Goal: Browse casually

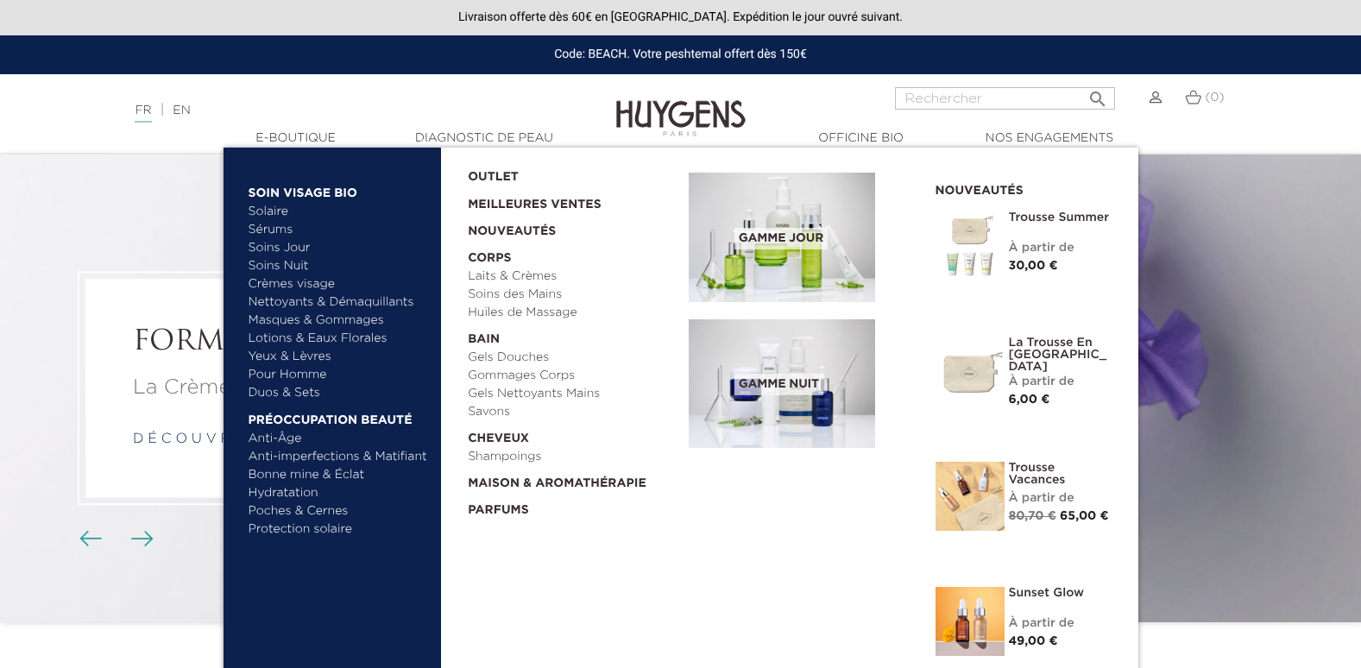
click at [319, 281] on link "Crèmes visage" at bounding box center [339, 284] width 180 height 18
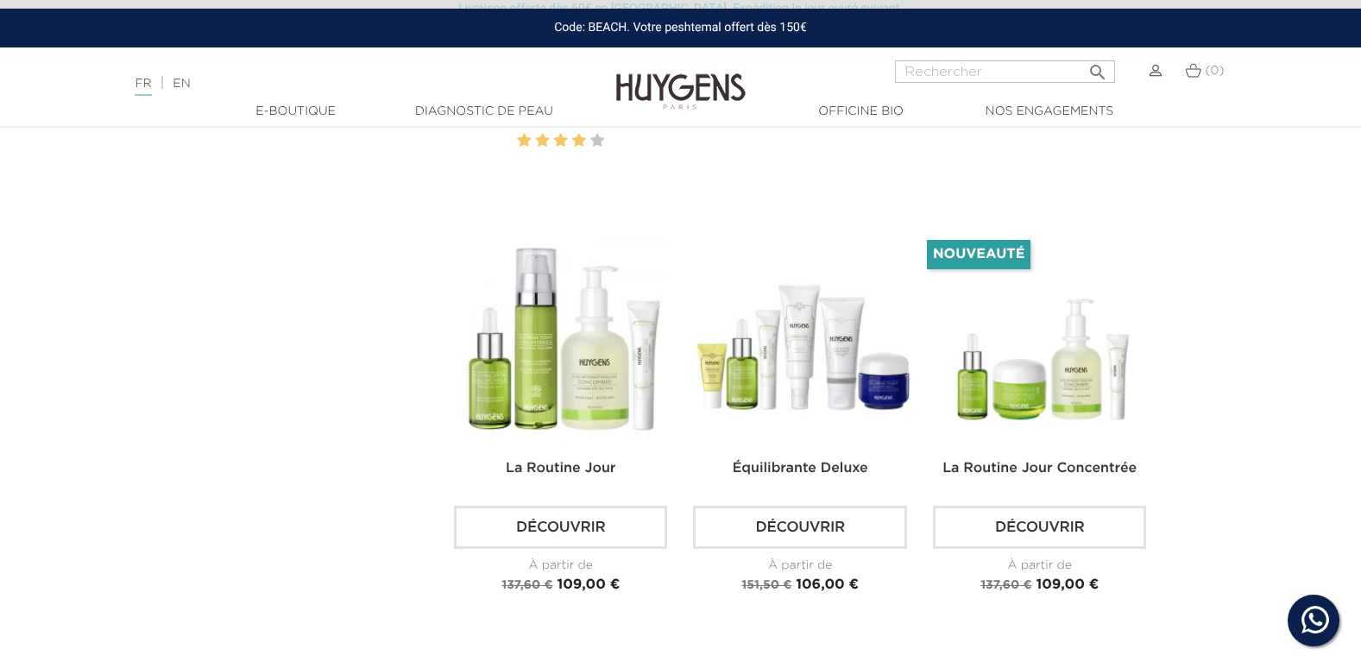
scroll to position [2849, 0]
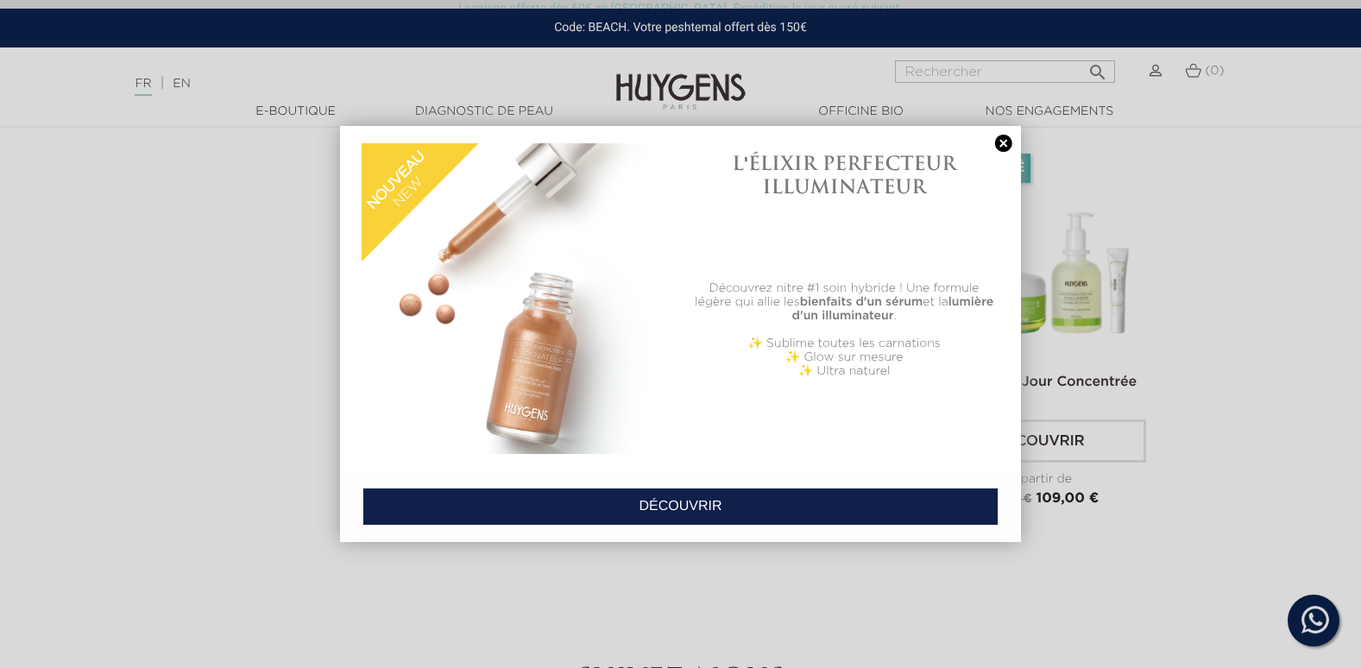
click at [1008, 142] on link at bounding box center [1004, 144] width 24 height 18
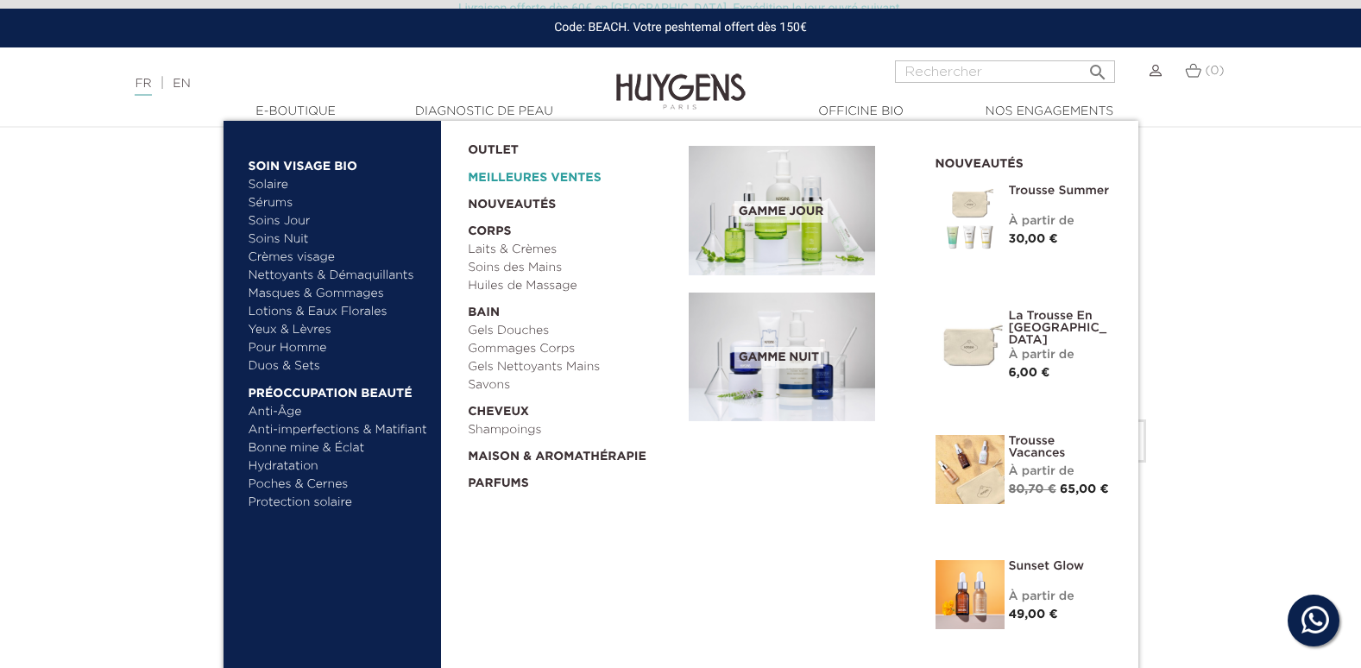
click at [578, 174] on link "Meilleures Ventes" at bounding box center [564, 174] width 193 height 28
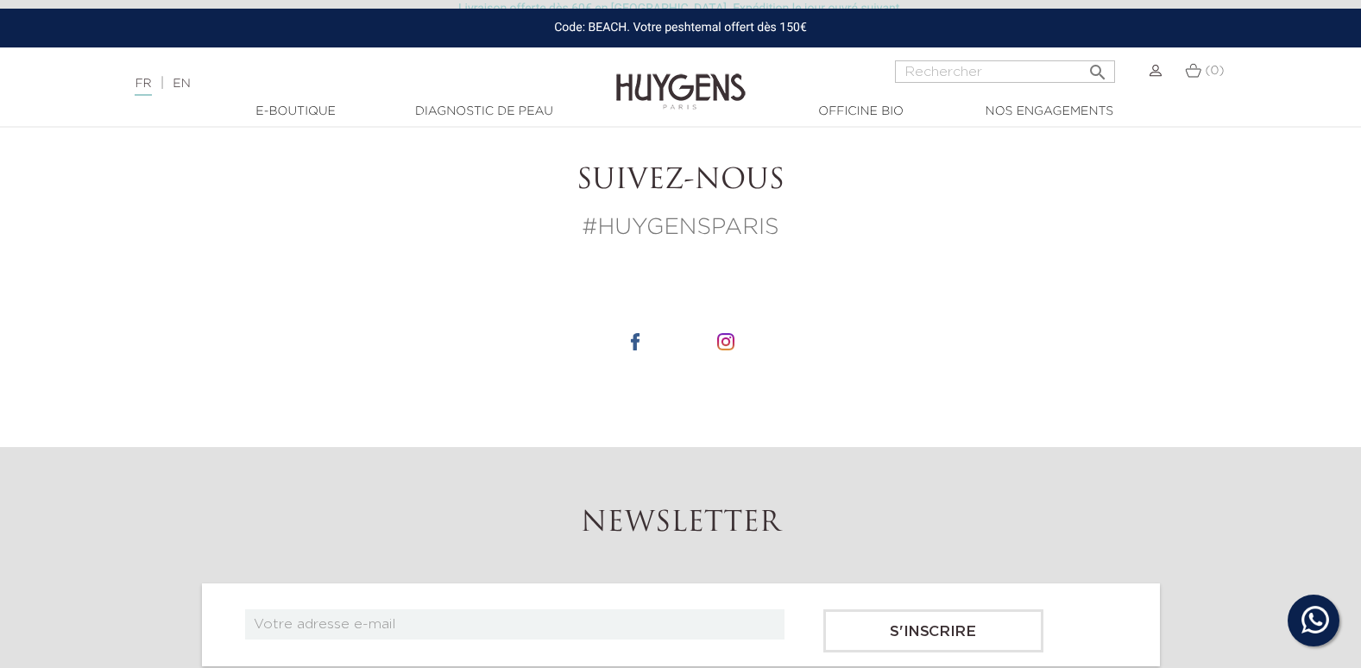
scroll to position [4748, 0]
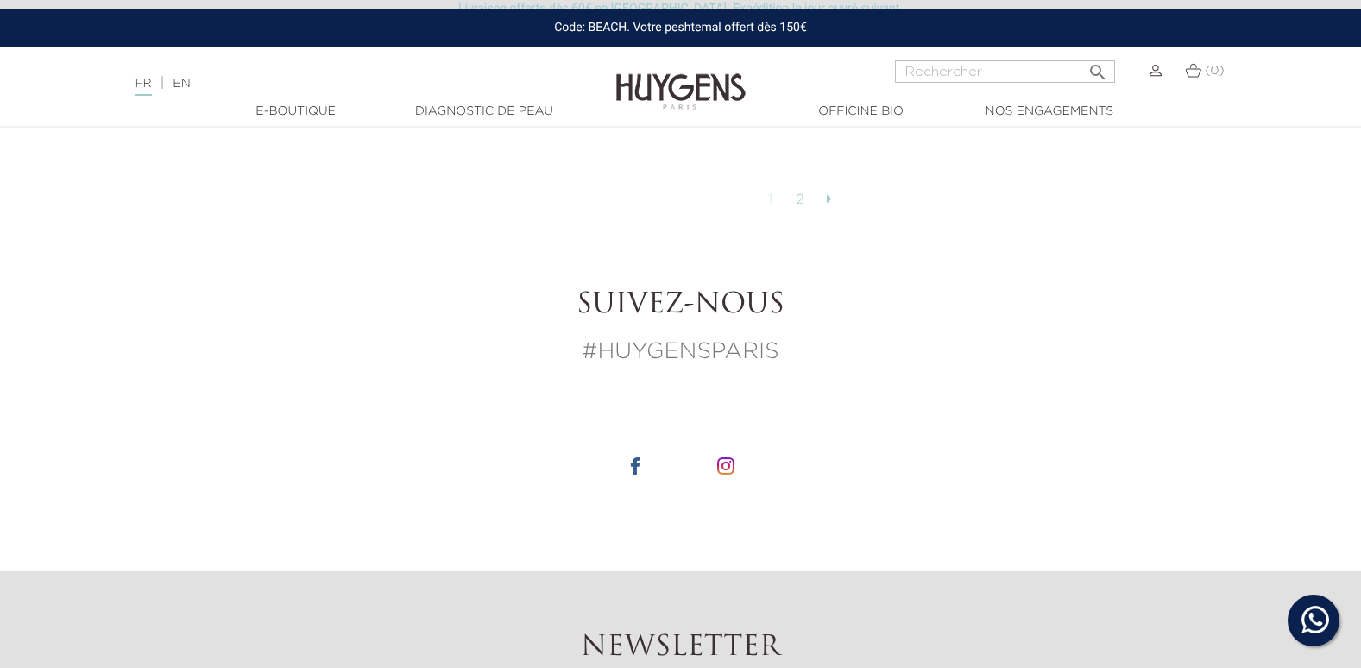
scroll to position [4575, 0]
